Goal: Task Accomplishment & Management: Use online tool/utility

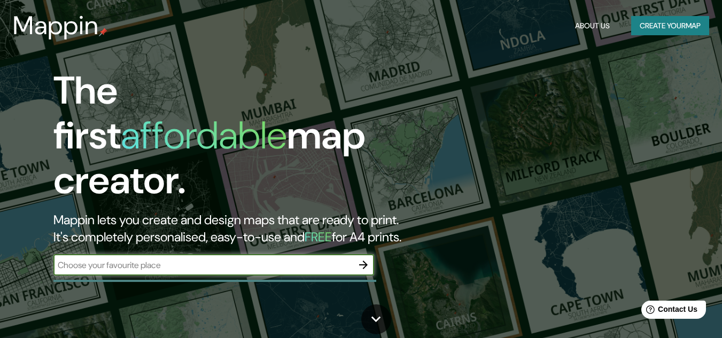
click at [222, 259] on input "text" at bounding box center [202, 265] width 299 height 12
click at [136, 259] on input "text" at bounding box center [202, 265] width 299 height 12
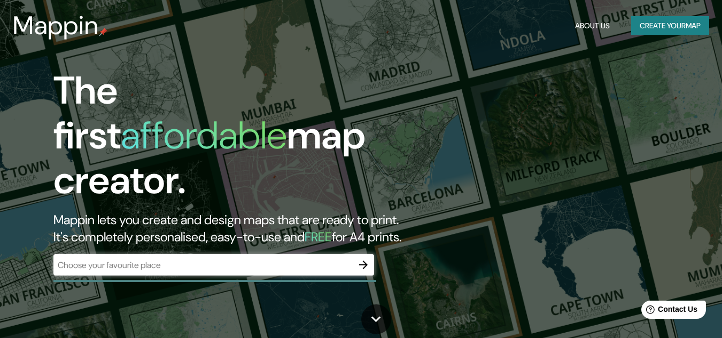
click at [272, 262] on div "​" at bounding box center [213, 264] width 321 height 21
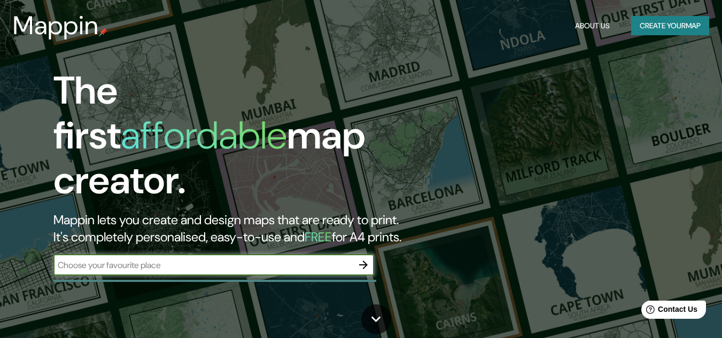
paste input "C. 161ᴬ 139d, Plan [PERSON_NAME] ÌII, [GEOGRAPHIC_DATA], [GEOGRAPHIC_DATA]."
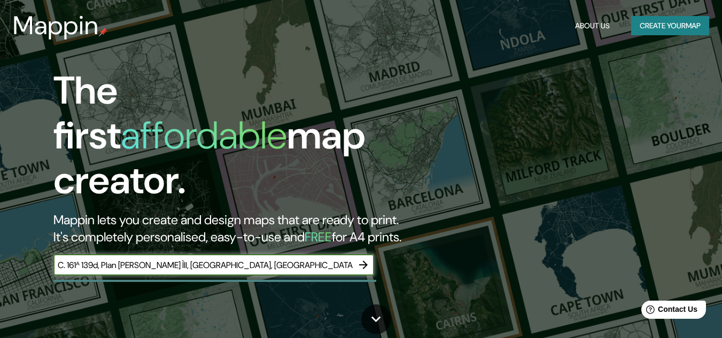
type input "C. 161ᴬ 139d, Plan [PERSON_NAME] ÌII, [GEOGRAPHIC_DATA], [GEOGRAPHIC_DATA]."
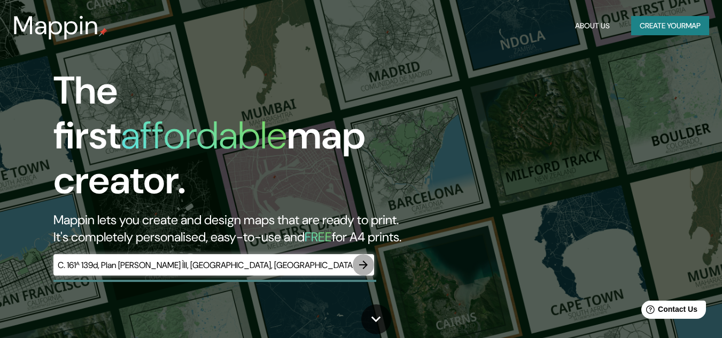
click at [368, 259] on icon "button" at bounding box center [363, 265] width 13 height 13
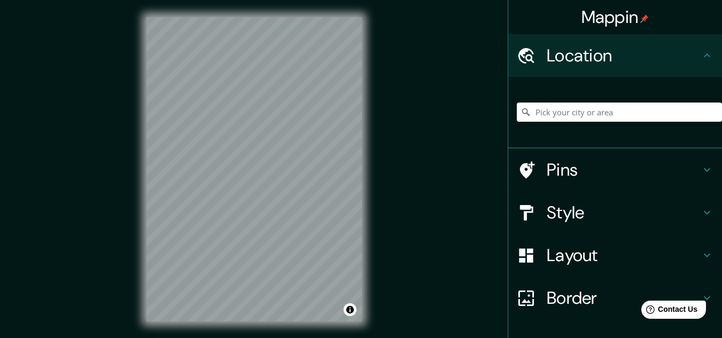
click at [563, 106] on input "Pick your city or area" at bounding box center [619, 112] width 205 height 19
paste input "C. 161ᴬ 139d, Plan [PERSON_NAME] ÌII, [GEOGRAPHIC_DATA], [GEOGRAPHIC_DATA]."
type input "[GEOGRAPHIC_DATA], [GEOGRAPHIC_DATA], [GEOGRAPHIC_DATA]"
click at [261, 120] on div at bounding box center [259, 118] width 9 height 9
